Goal: Task Accomplishment & Management: Complete application form

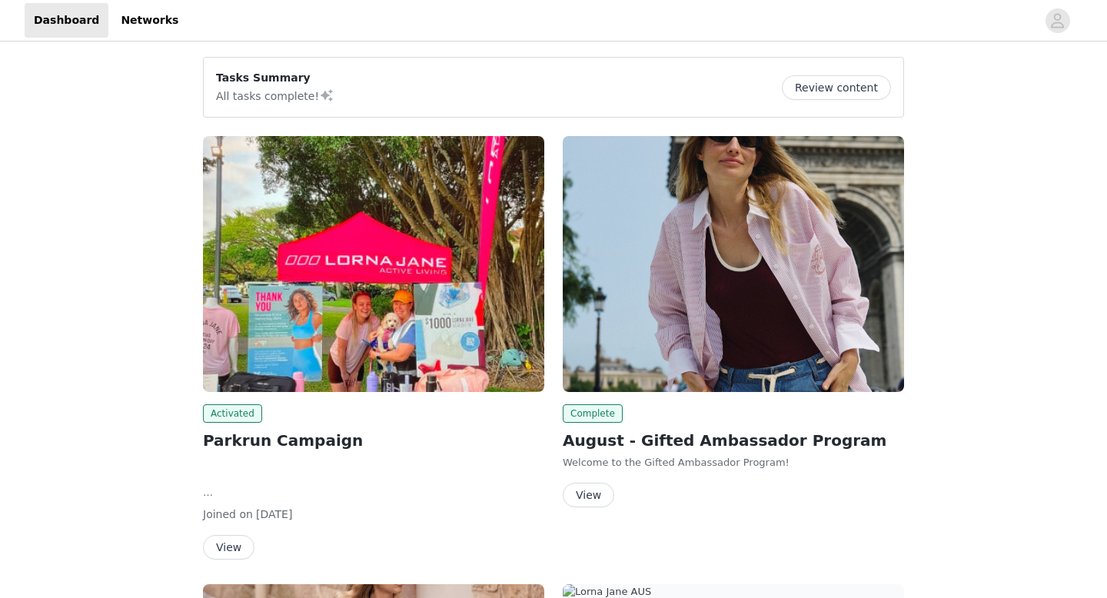
click at [319, 92] on span at bounding box center [326, 95] width 15 height 18
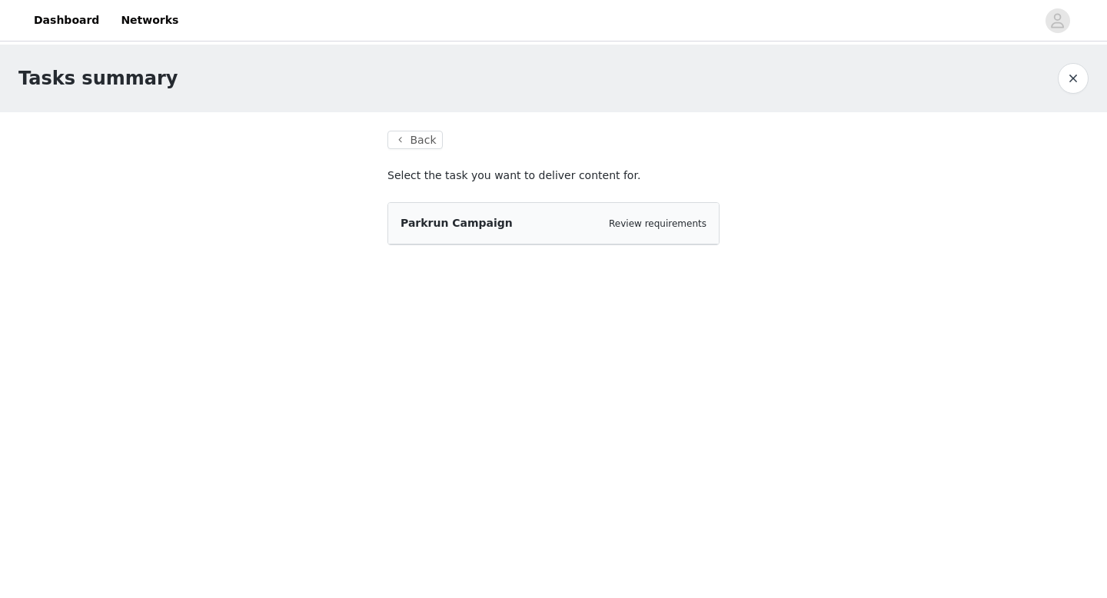
click at [629, 231] on div "Parkrun Campaign Review requirements" at bounding box center [553, 223] width 306 height 16
click at [447, 221] on span "Parkrun Campaign" at bounding box center [456, 223] width 112 height 12
click at [423, 135] on button "Back" at bounding box center [414, 140] width 55 height 18
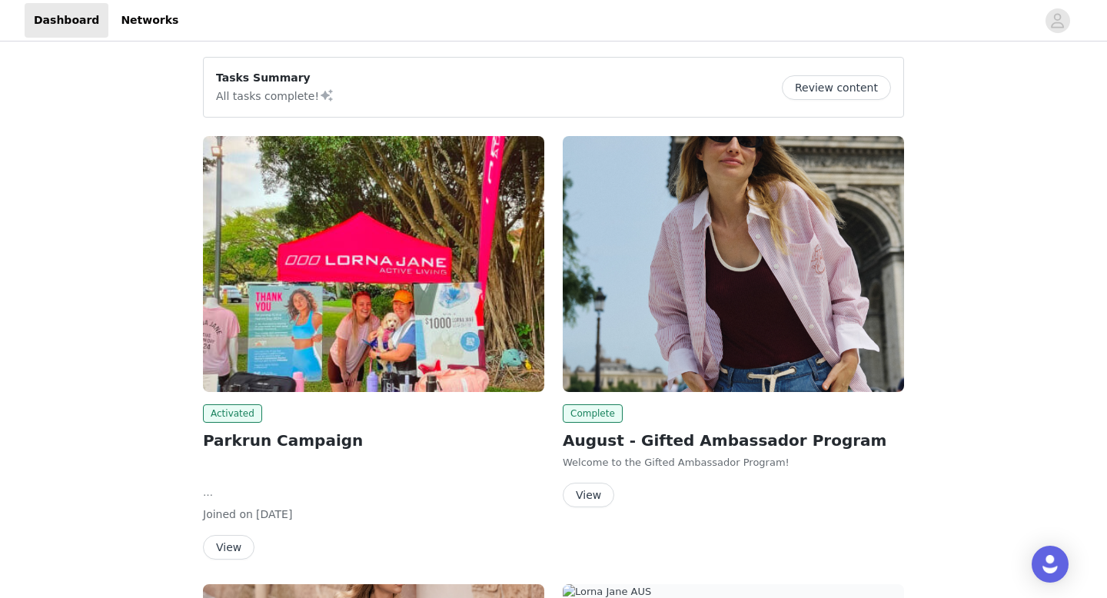
scroll to position [61, 0]
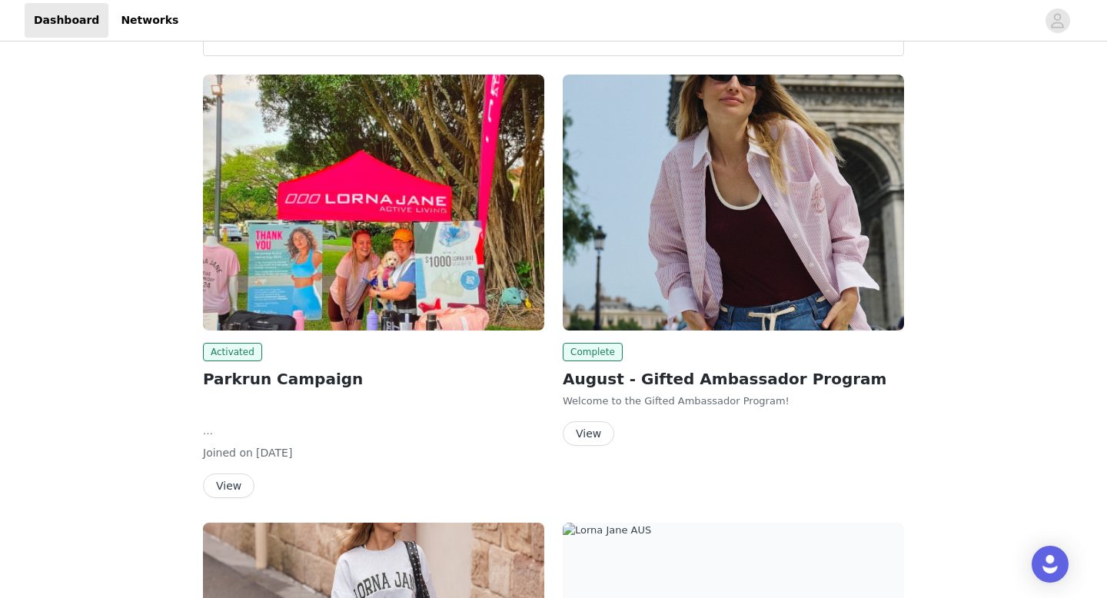
click at [246, 486] on button "View" at bounding box center [228, 485] width 51 height 25
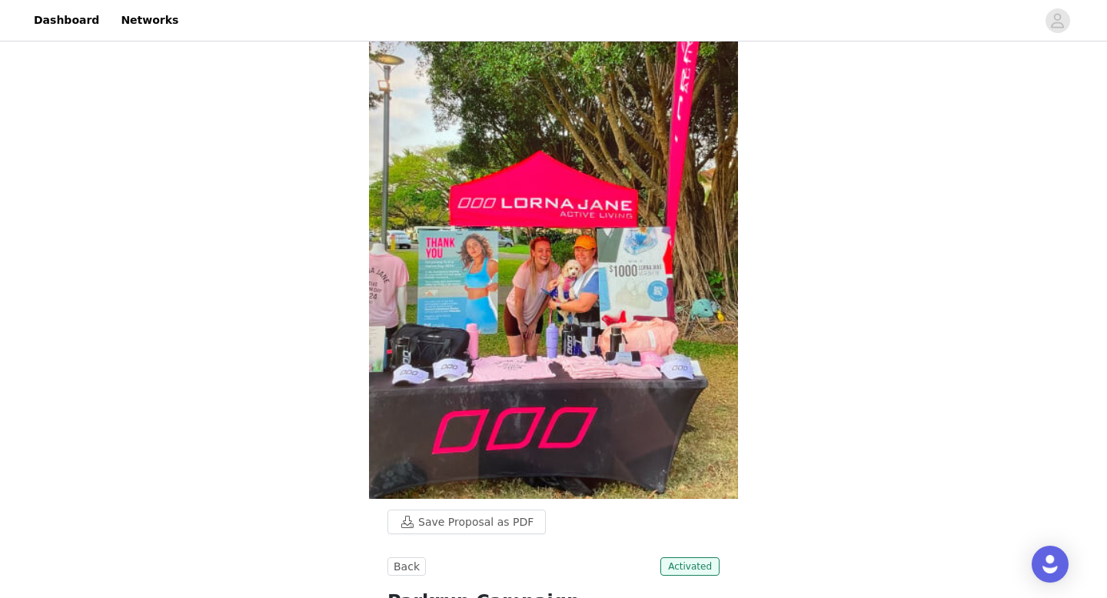
scroll to position [782, 0]
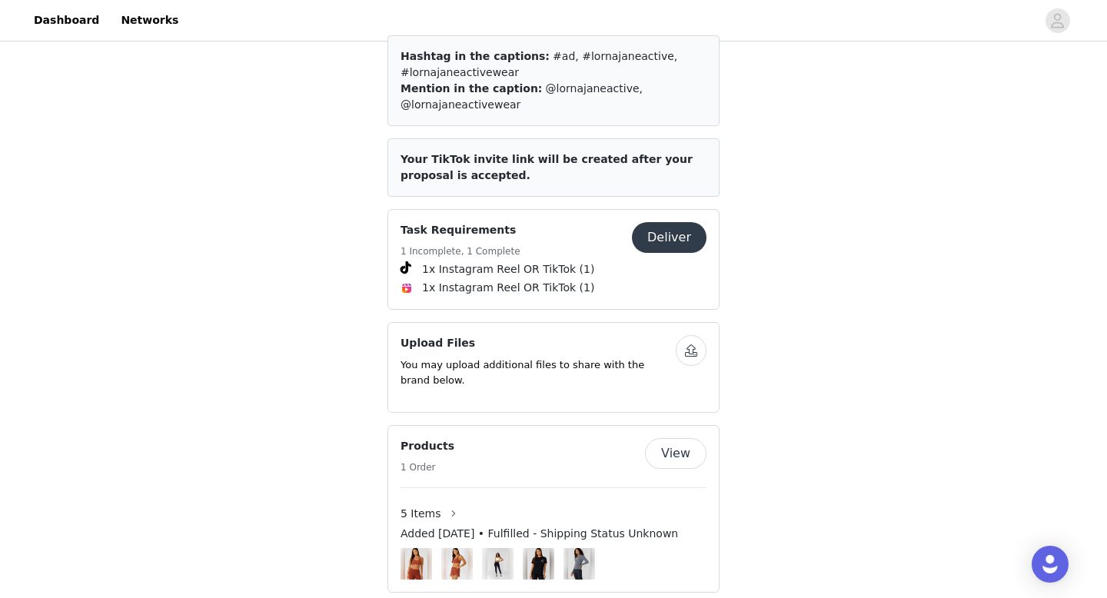
click at [653, 234] on button "Deliver" at bounding box center [669, 237] width 75 height 31
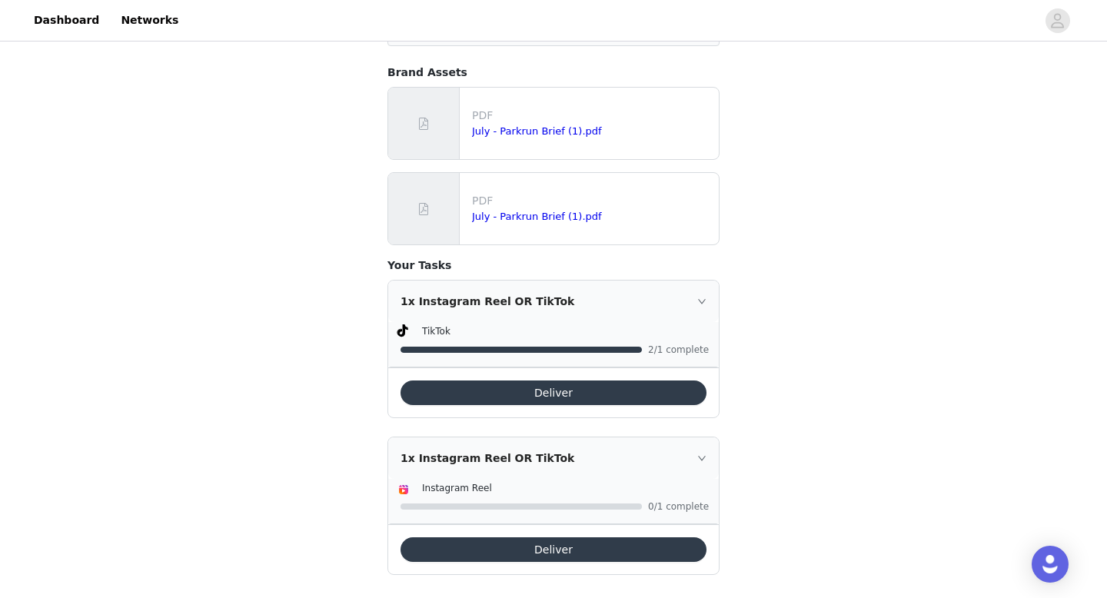
scroll to position [307, 0]
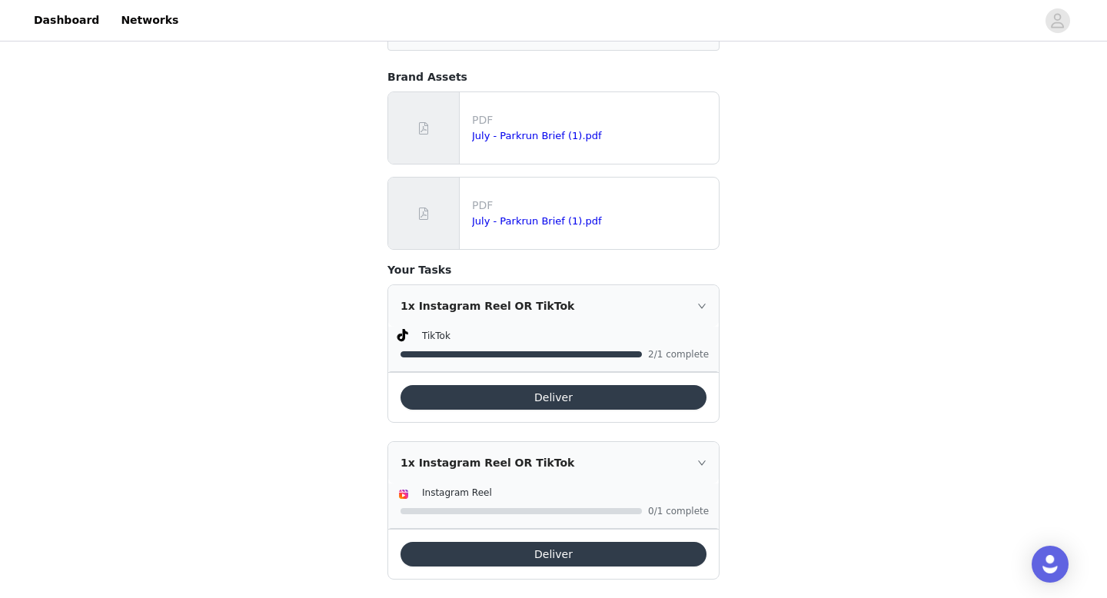
click at [632, 550] on button "Deliver" at bounding box center [553, 554] width 306 height 25
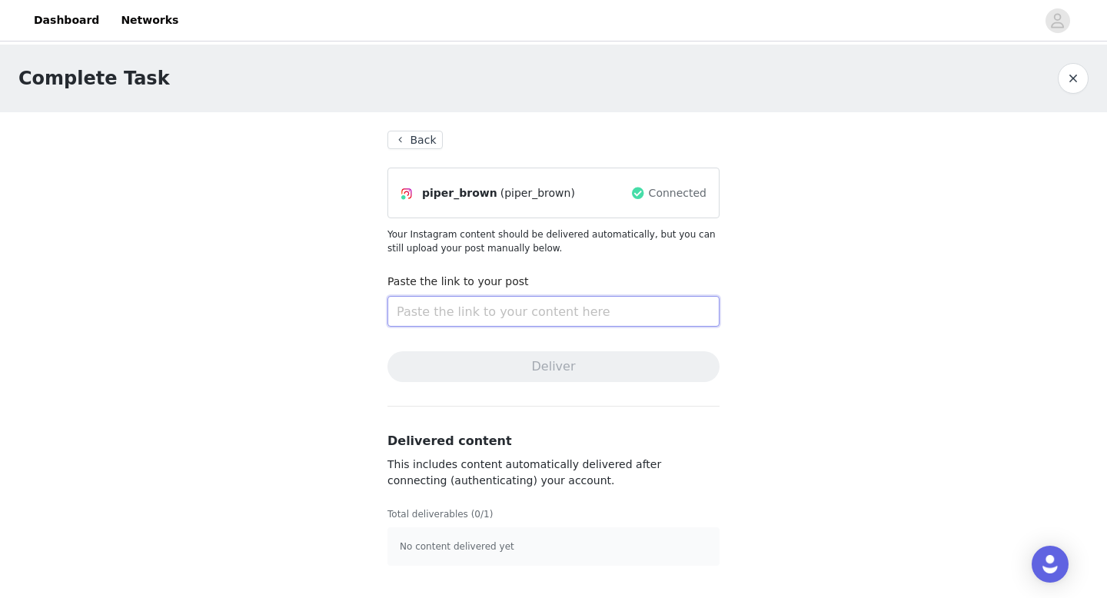
click at [489, 300] on input "text" at bounding box center [553, 311] width 332 height 31
paste input "[URL][DOMAIN_NAME]"
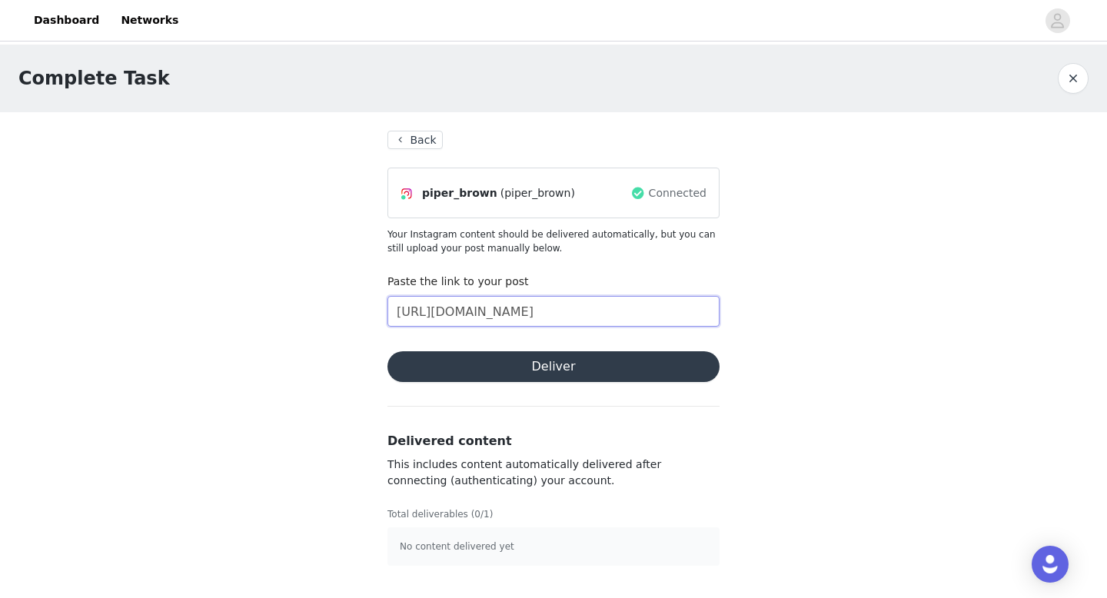
scroll to position [0, 284]
type input "[URL][DOMAIN_NAME]"
click at [490, 370] on button "Deliver" at bounding box center [553, 366] width 332 height 31
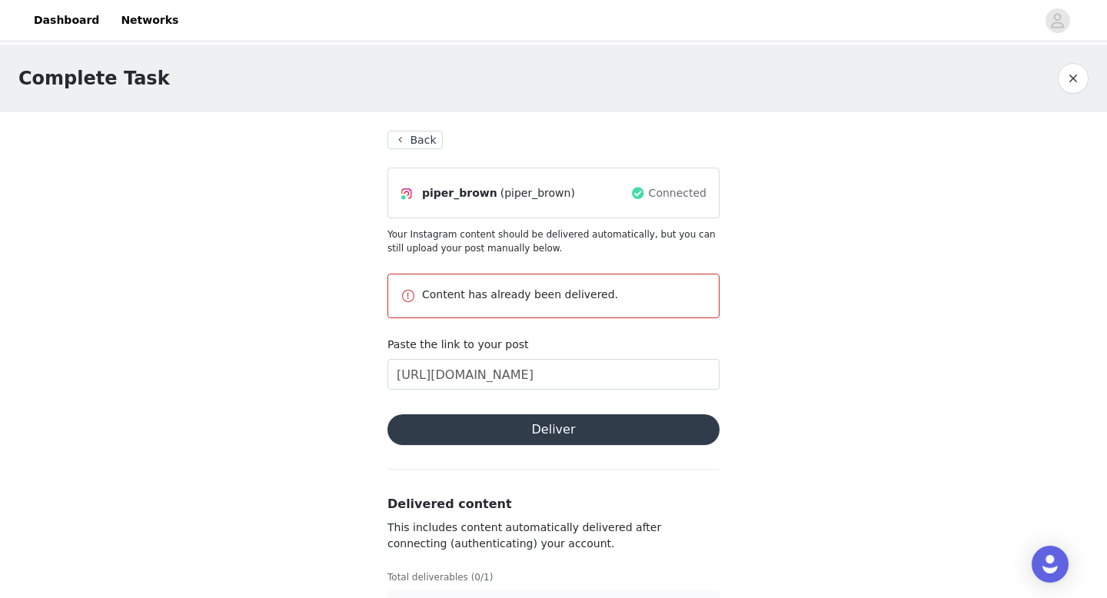
scroll to position [0, 3]
click at [396, 135] on button "Back" at bounding box center [414, 140] width 55 height 18
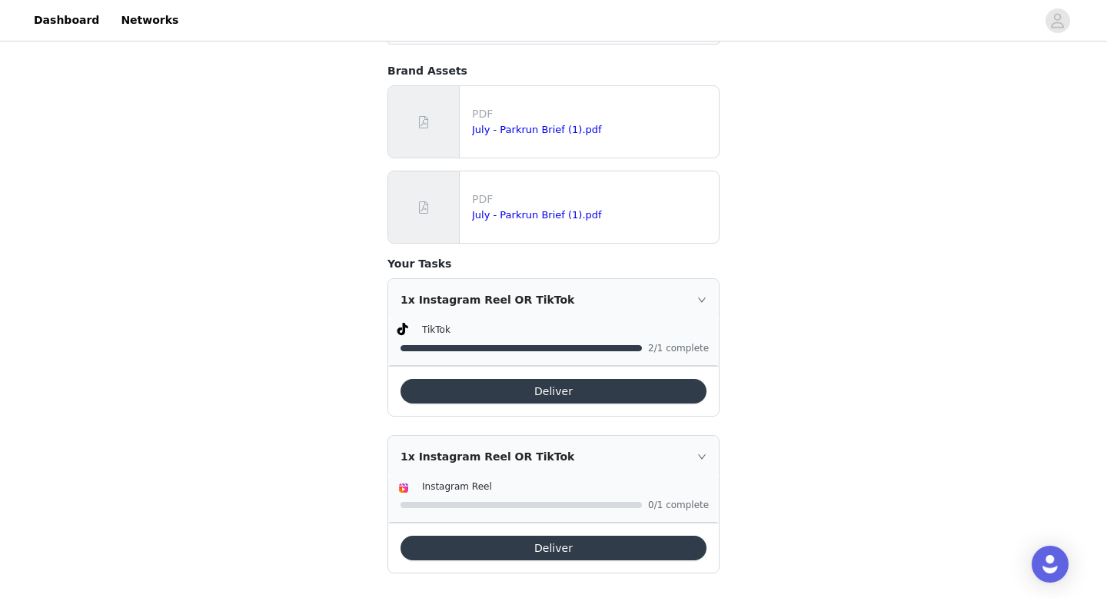
scroll to position [327, 0]
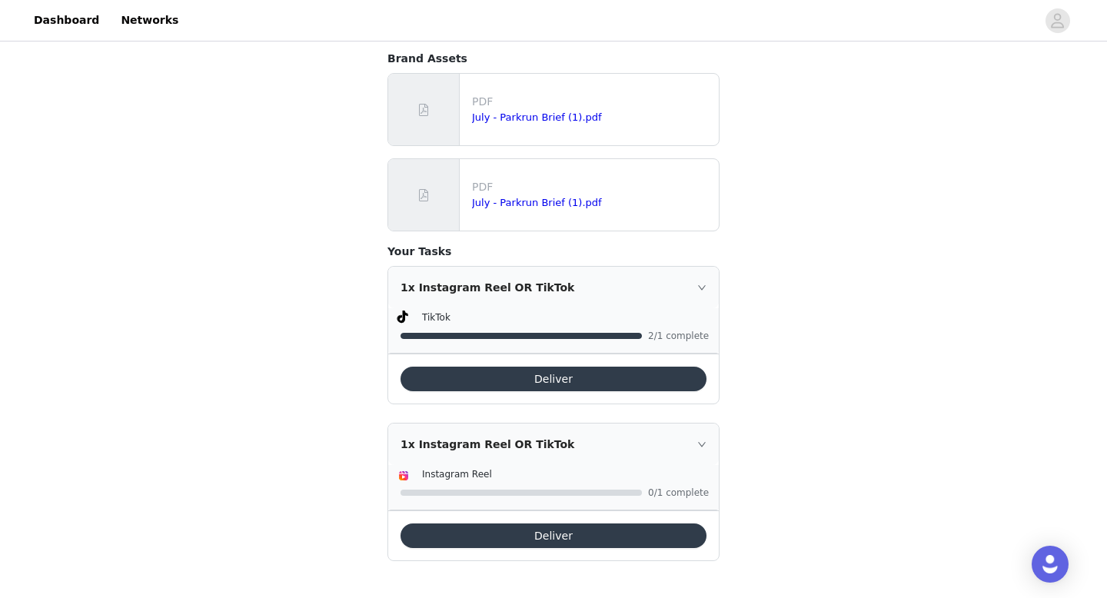
click at [699, 292] on div "1x Instagram Reel OR TikTok" at bounding box center [553, 288] width 330 height 42
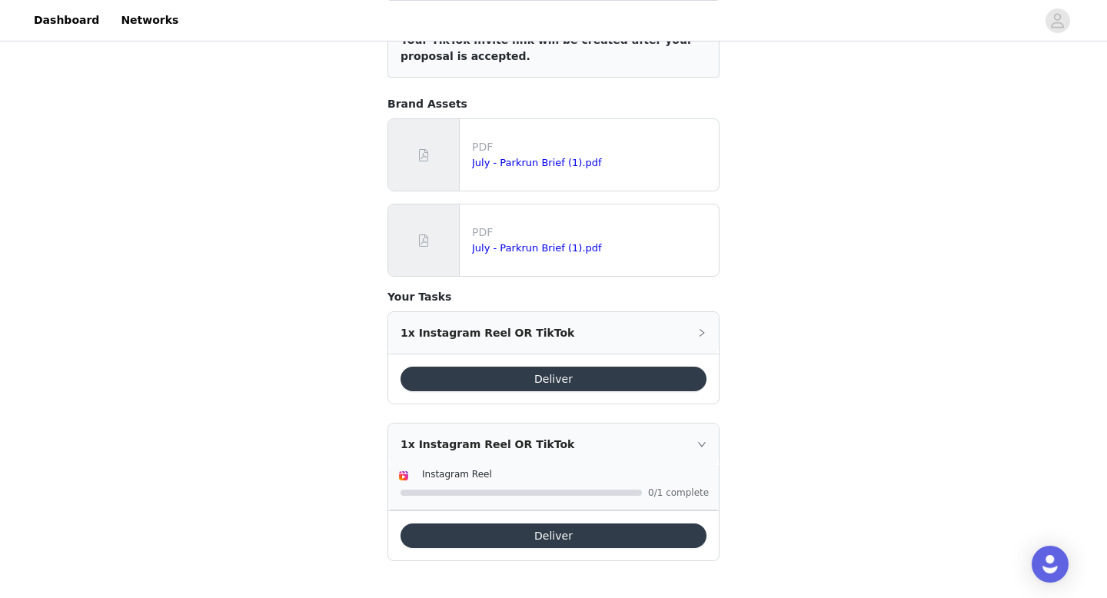
scroll to position [0, 0]
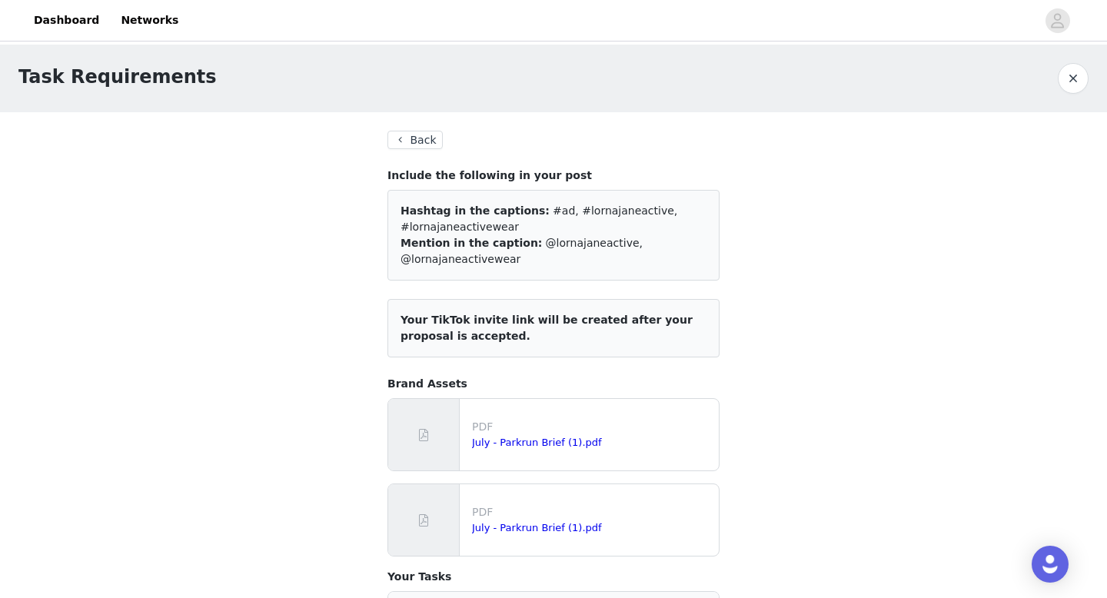
click at [407, 141] on button "Back" at bounding box center [414, 140] width 55 height 18
